Goal: Information Seeking & Learning: Compare options

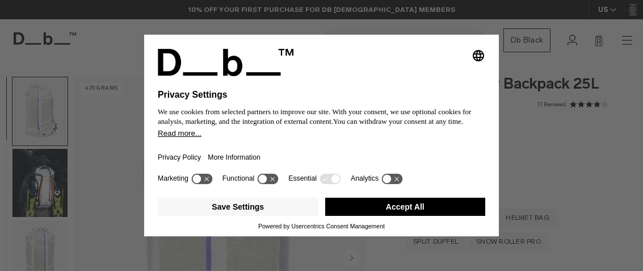
click at [437, 213] on button "Accept All" at bounding box center [405, 207] width 161 height 18
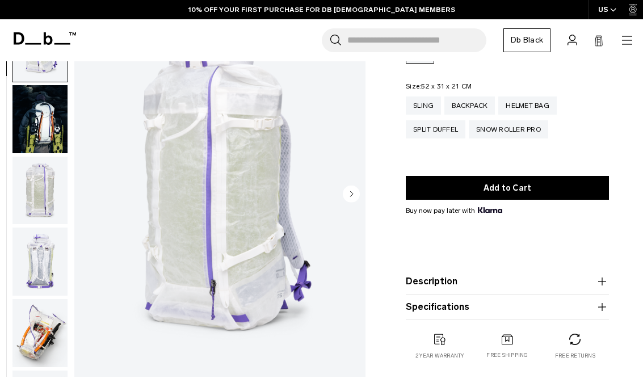
scroll to position [114, 0]
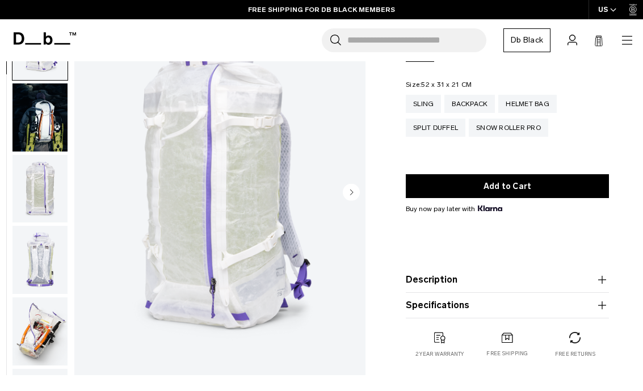
click at [41, 203] on img "button" at bounding box center [39, 188] width 55 height 68
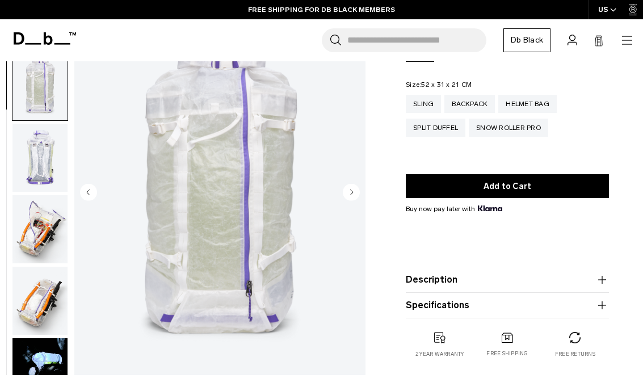
scroll to position [144, 0]
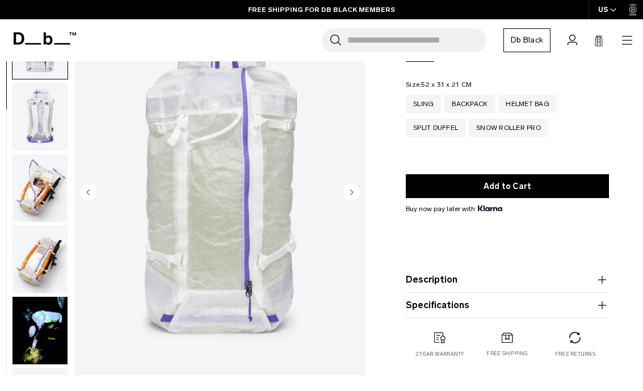
click at [37, 194] on img "button" at bounding box center [39, 188] width 55 height 68
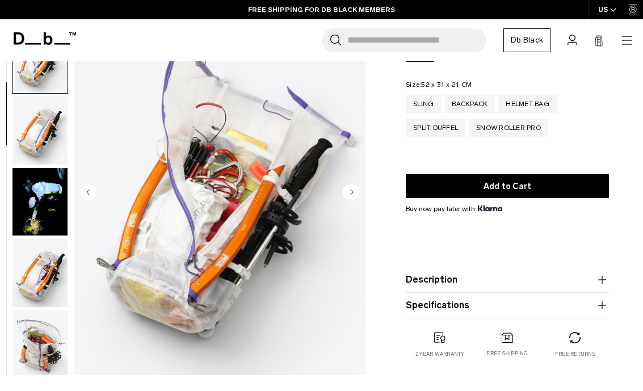
scroll to position [288, 0]
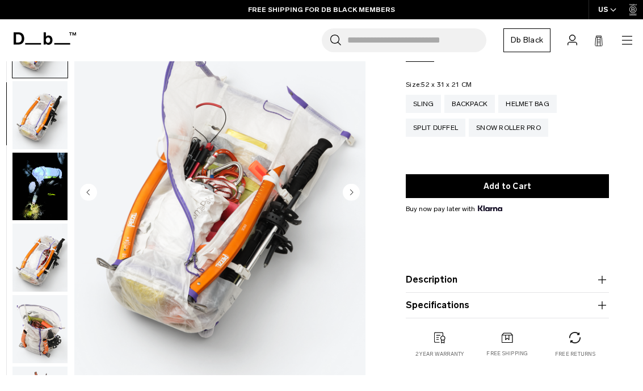
click at [30, 270] on img "button" at bounding box center [39, 258] width 55 height 68
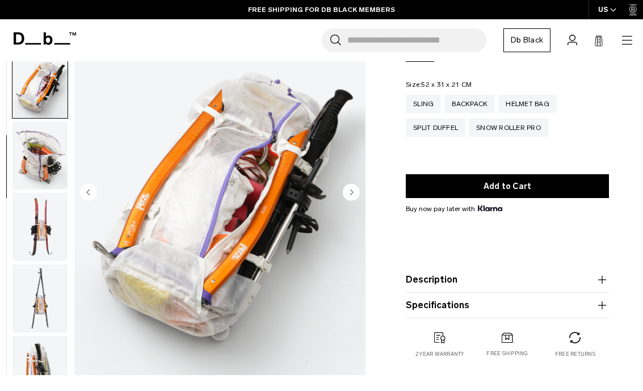
scroll to position [504, 0]
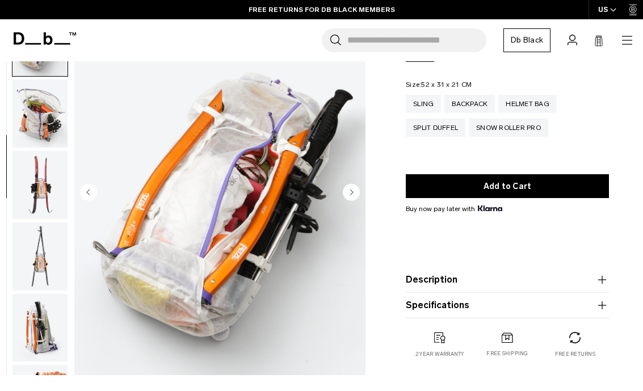
click at [40, 268] on img "button" at bounding box center [39, 257] width 55 height 68
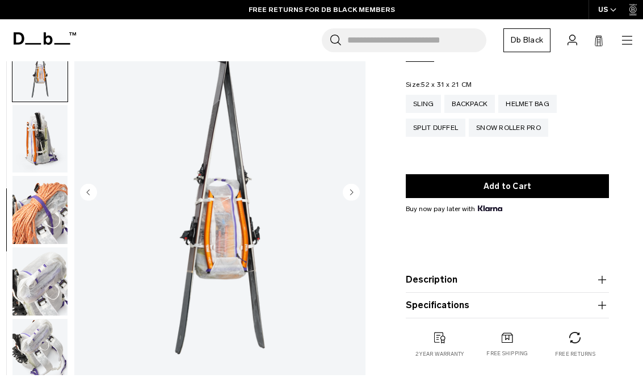
scroll to position [719, 0]
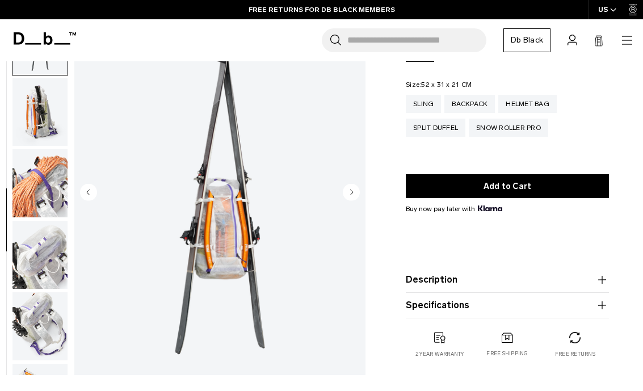
click at [37, 264] on img "button" at bounding box center [39, 255] width 55 height 68
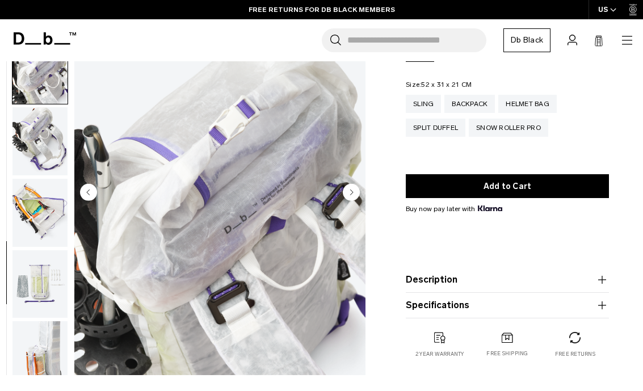
scroll to position [929, 0]
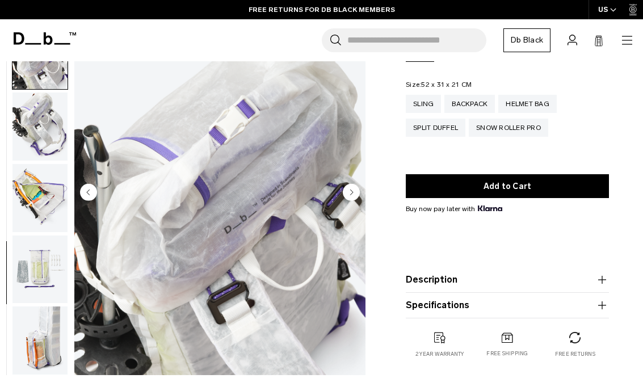
click at [45, 135] on img "button" at bounding box center [39, 127] width 55 height 68
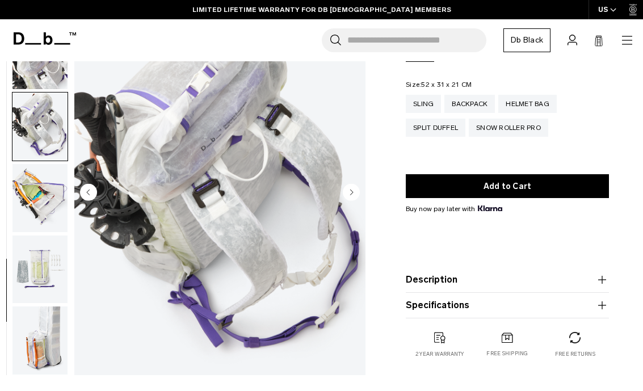
click at [32, 199] on img "button" at bounding box center [39, 198] width 55 height 68
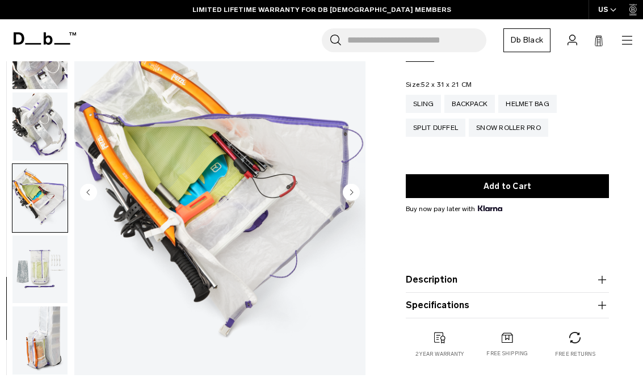
click at [30, 267] on img "button" at bounding box center [39, 269] width 55 height 68
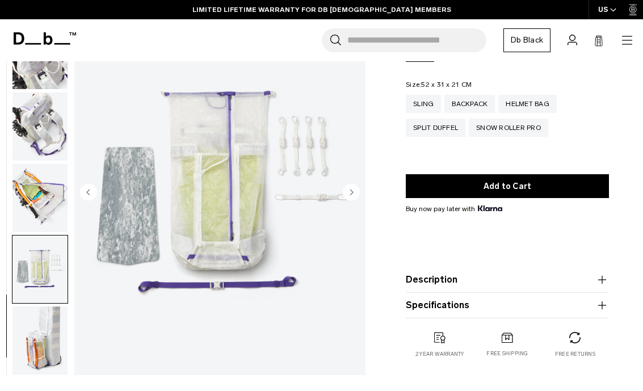
click at [41, 270] on img "button" at bounding box center [39, 341] width 55 height 68
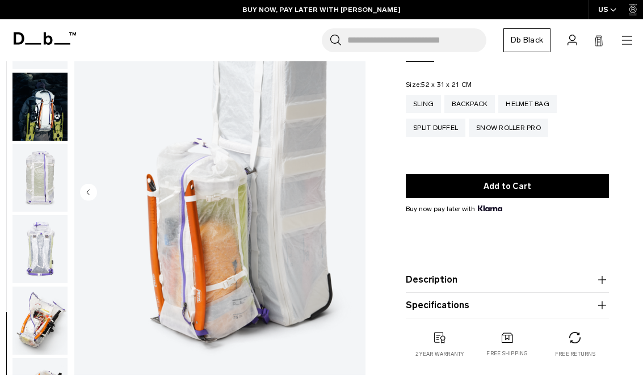
click at [39, 250] on img "button" at bounding box center [39, 249] width 55 height 68
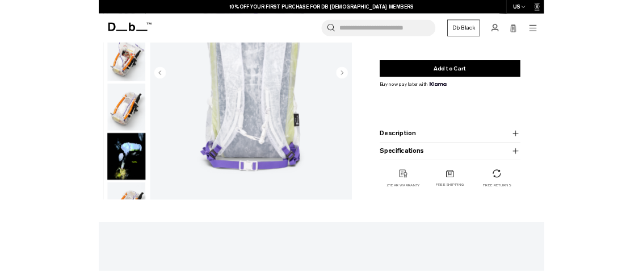
scroll to position [198, 0]
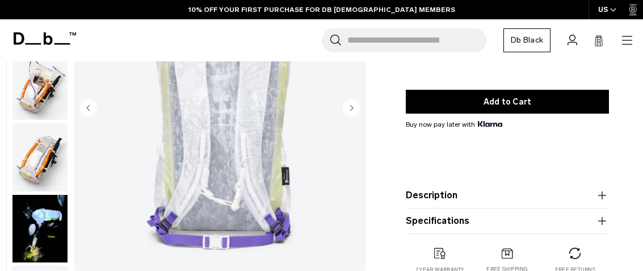
click at [602, 198] on icon "button" at bounding box center [602, 195] width 1 height 8
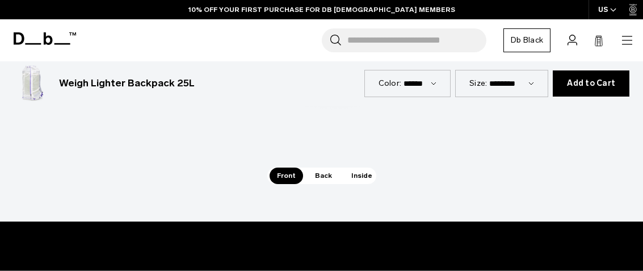
scroll to position [1044, 0]
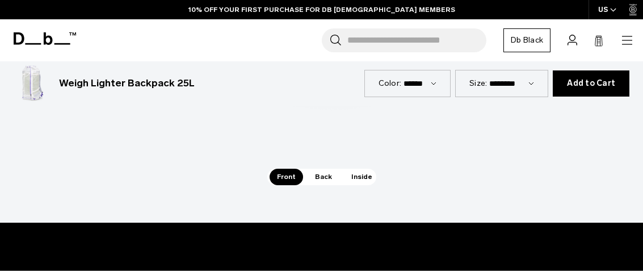
click at [362, 175] on span "Inside" at bounding box center [362, 177] width 36 height 16
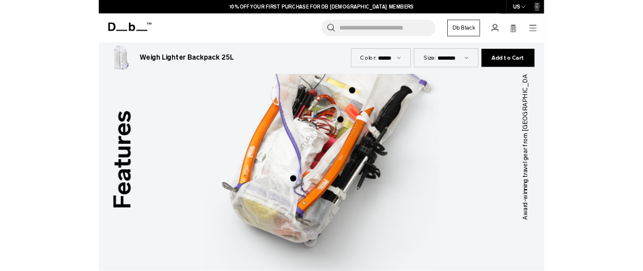
scroll to position [794, 0]
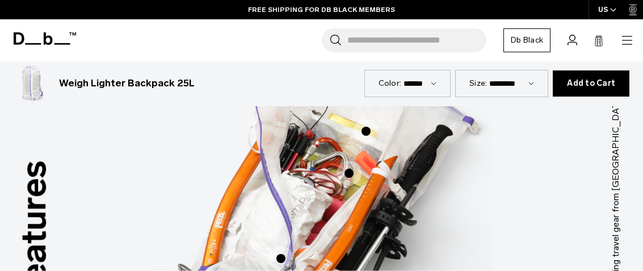
click at [278, 257] on span "3 / 3" at bounding box center [281, 258] width 25 height 25
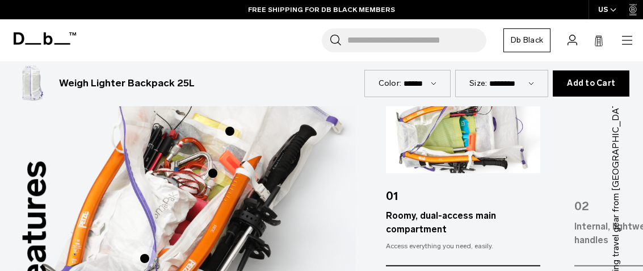
click at [214, 175] on span "3 / 3" at bounding box center [212, 173] width 25 height 25
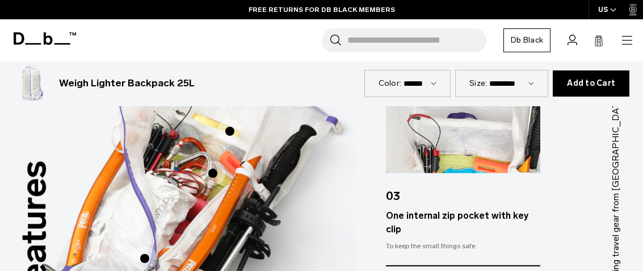
click at [232, 132] on span "3 / 3" at bounding box center [229, 131] width 25 height 25
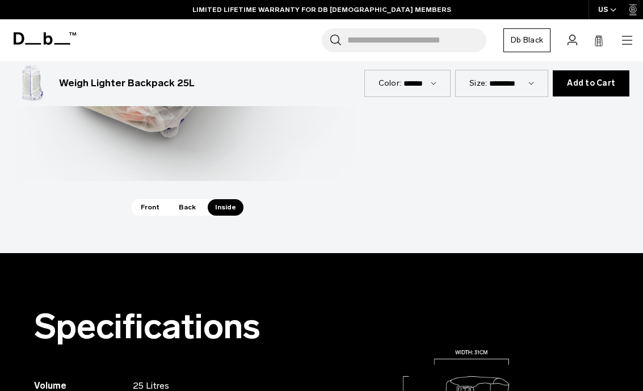
scroll to position [1011, 0]
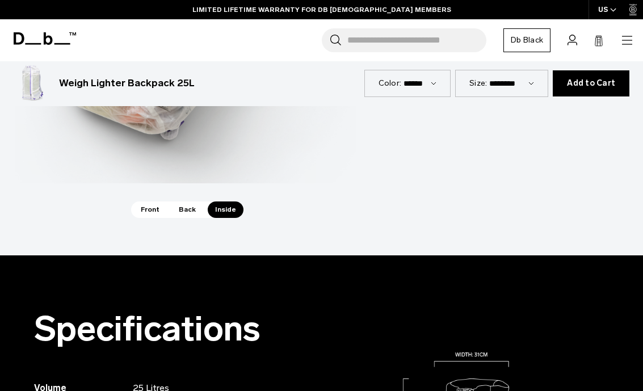
click at [144, 214] on span "Front" at bounding box center [150, 210] width 34 height 16
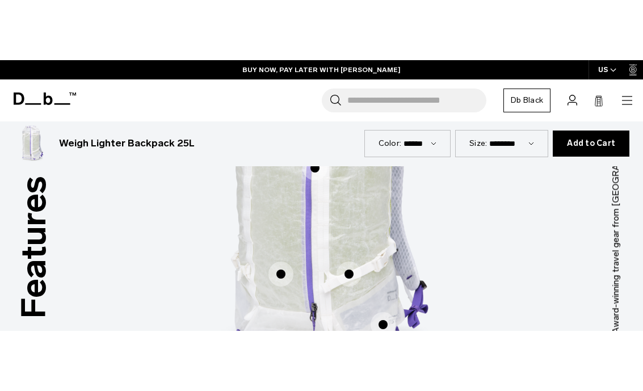
scroll to position [850, 0]
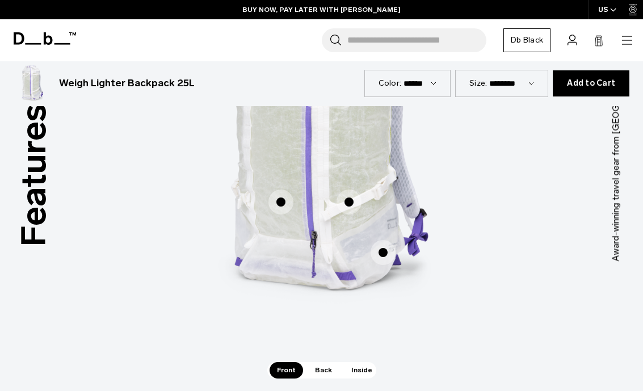
click at [393, 260] on span "1 / 3" at bounding box center [383, 252] width 25 height 25
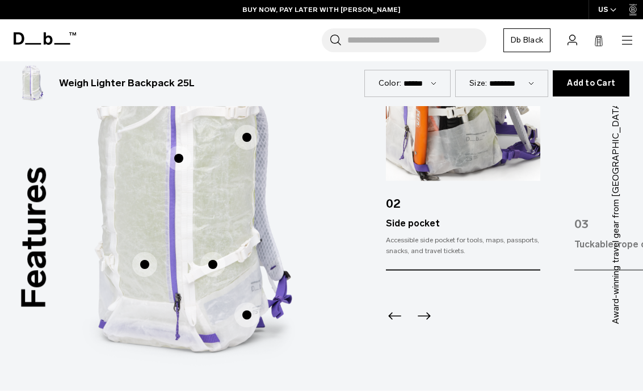
scroll to position [801, 0]
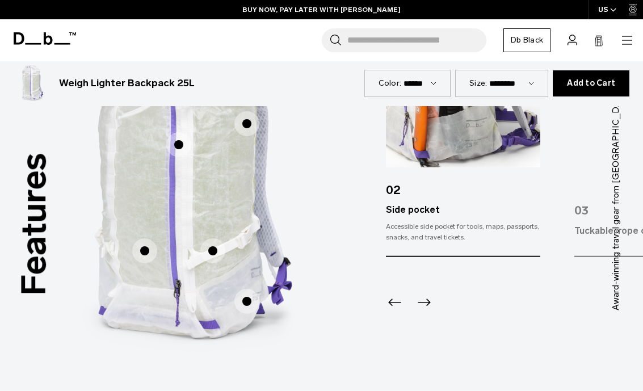
click at [217, 246] on span "1 / 3" at bounding box center [212, 250] width 25 height 25
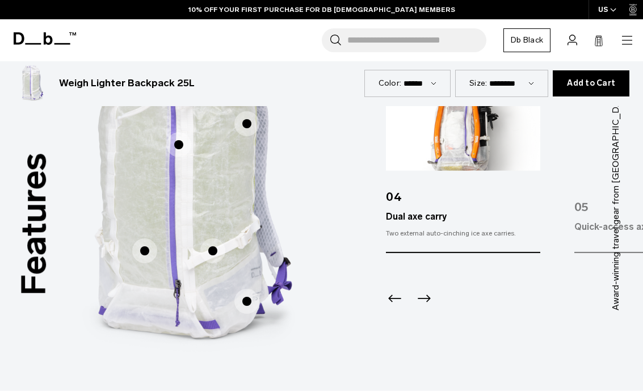
click at [246, 128] on span "1 / 3" at bounding box center [247, 123] width 25 height 25
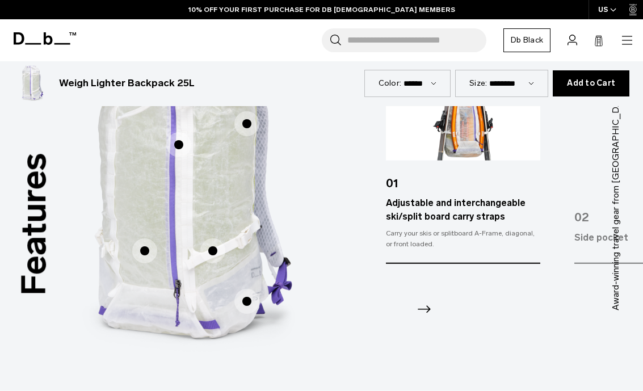
click at [144, 247] on span "1 / 3" at bounding box center [144, 250] width 25 height 25
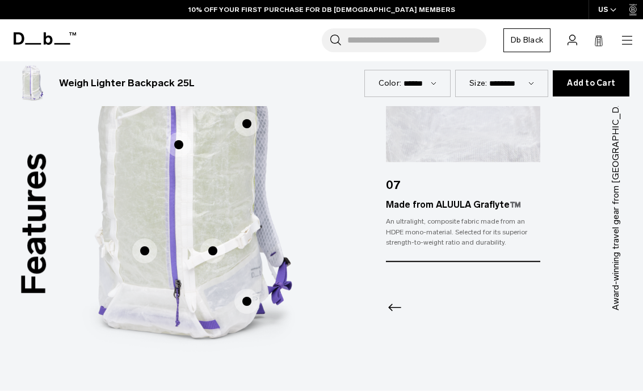
click at [246, 270] on span "1 / 3" at bounding box center [247, 301] width 25 height 25
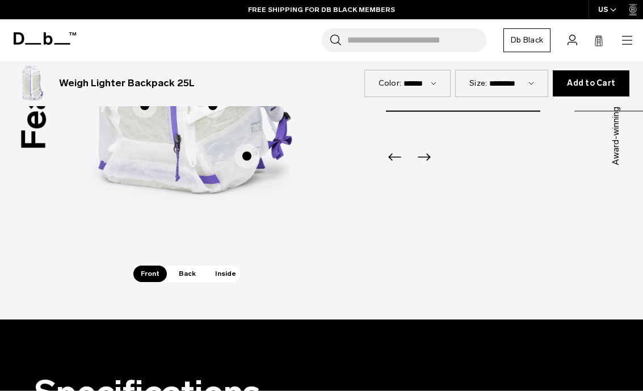
scroll to position [952, 0]
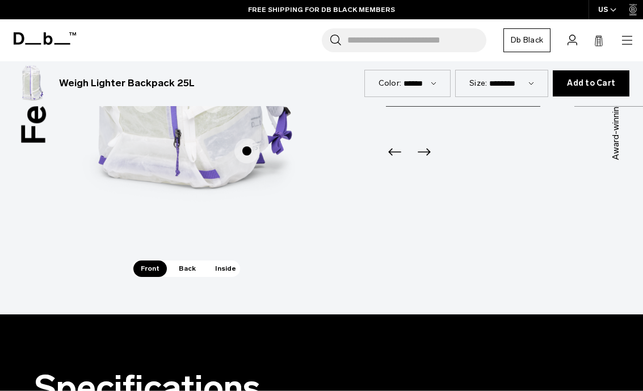
click at [187, 269] on span "Back" at bounding box center [187, 269] width 32 height 16
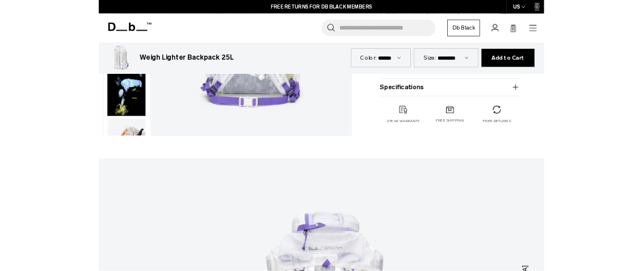
scroll to position [425, 0]
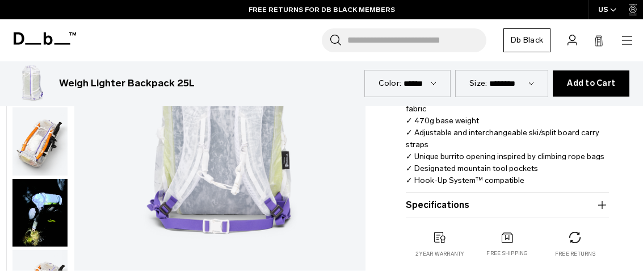
click at [601, 205] on icon "button" at bounding box center [602, 204] width 8 height 1
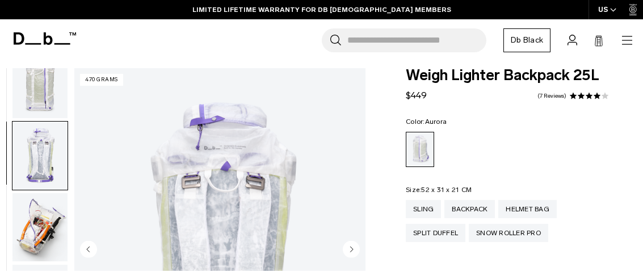
scroll to position [0, 0]
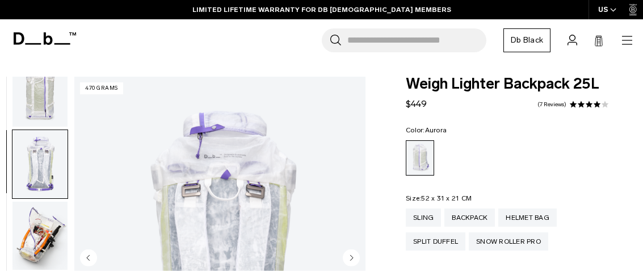
click at [445, 245] on div "Split Duffel" at bounding box center [436, 241] width 60 height 18
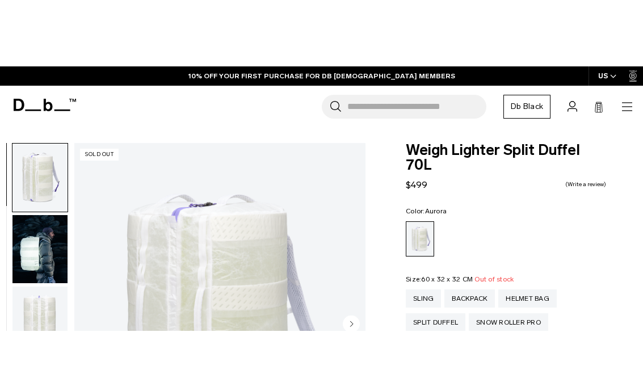
scroll to position [12, 0]
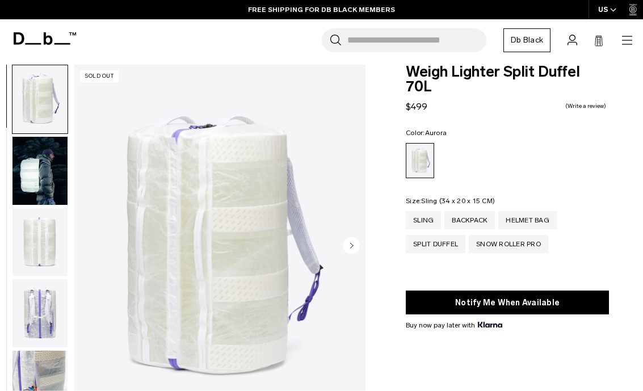
click at [428, 211] on div "Sling" at bounding box center [423, 220] width 35 height 18
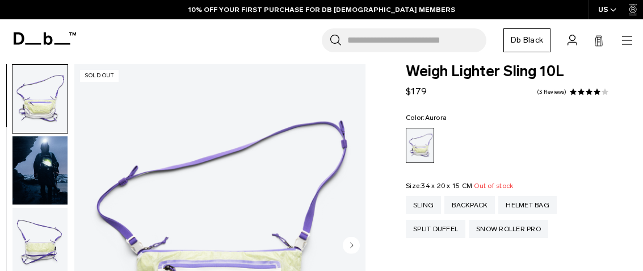
scroll to position [12, 0]
click at [479, 201] on div "Backpack" at bounding box center [470, 205] width 51 height 18
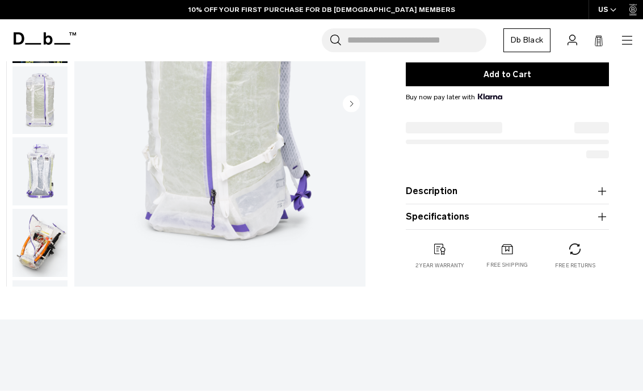
scroll to position [225, 0]
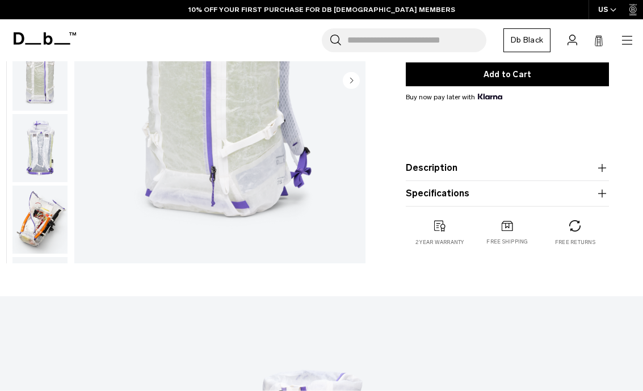
click at [604, 193] on icon "button" at bounding box center [603, 194] width 14 height 14
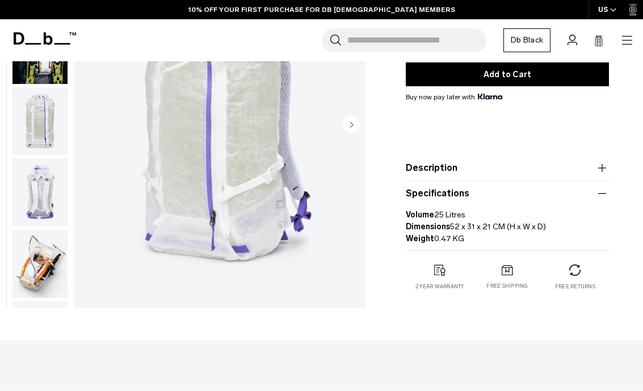
click at [600, 166] on icon "button" at bounding box center [603, 168] width 14 height 14
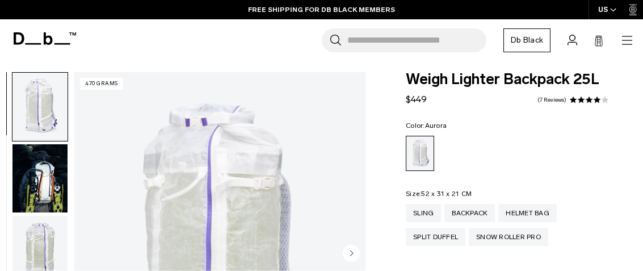
scroll to position [0, 0]
